Goal: Transaction & Acquisition: Book appointment/travel/reservation

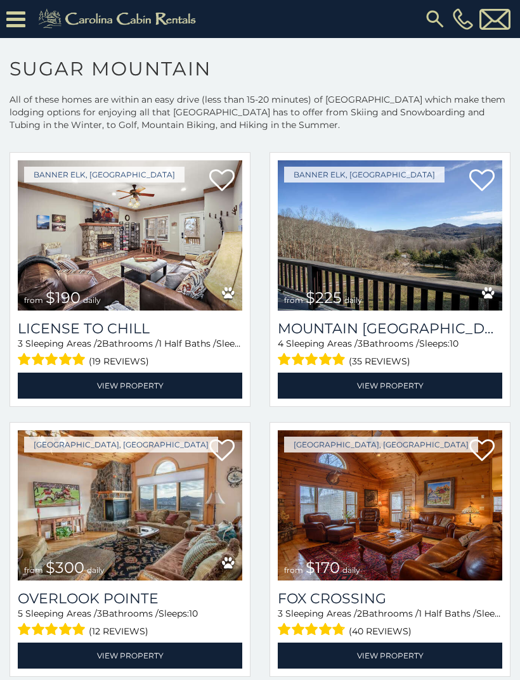
scroll to position [3300, 0]
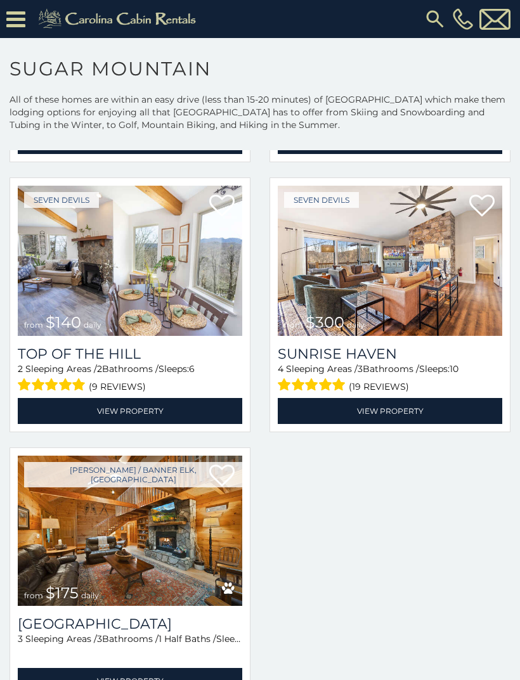
scroll to position [4091, 0]
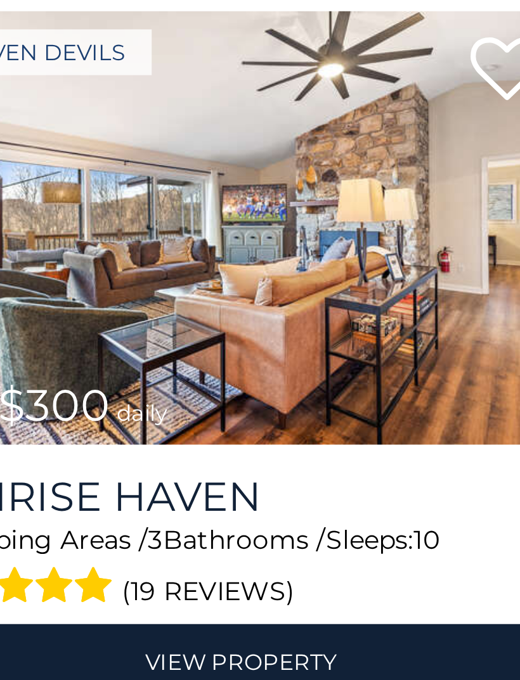
click at [278, 335] on span "from $300 daily" at bounding box center [324, 347] width 93 height 25
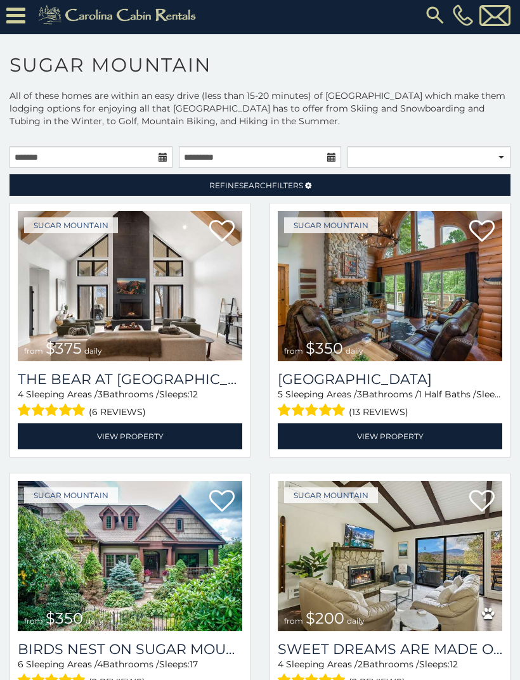
click at [4, 313] on div "Sugar Mountain from $375 daily The Bear At Sugar Mountain 4 Sleeping Areas / 3 …" at bounding box center [130, 334] width 260 height 262
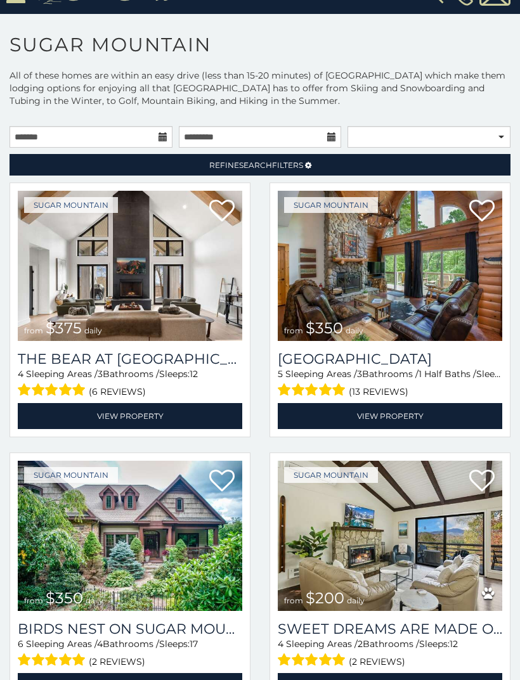
scroll to position [23, 0]
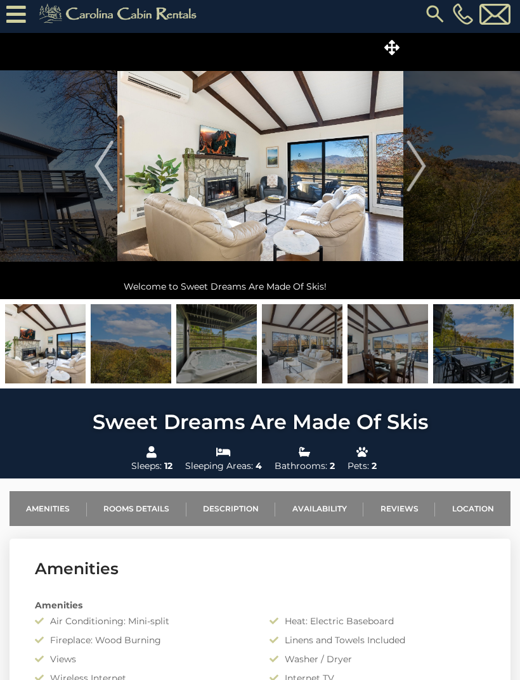
scroll to position [3, 0]
